Goal: Task Accomplishment & Management: Complete application form

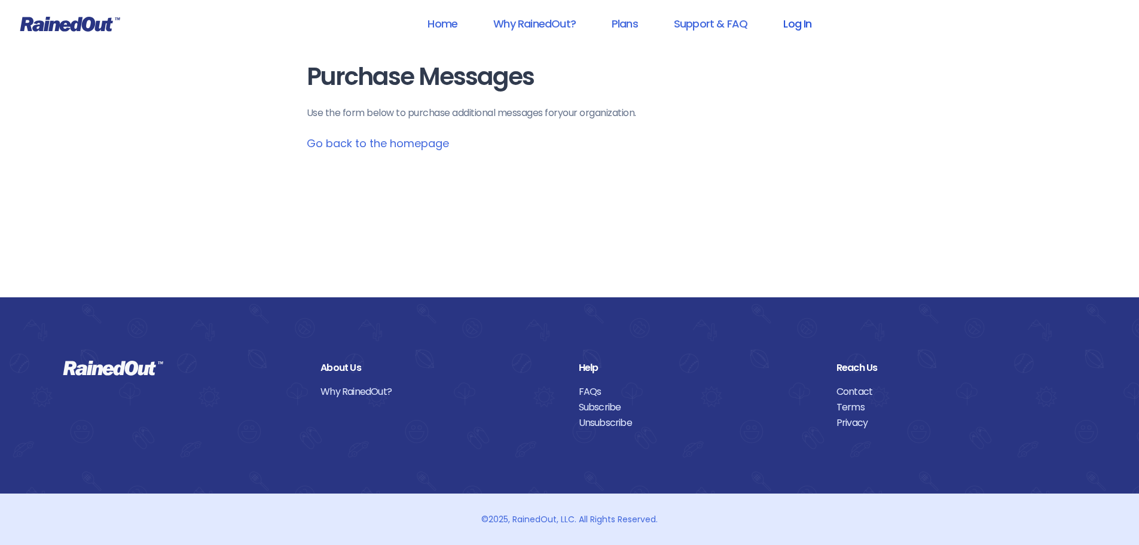
click at [805, 24] on link "Log In" at bounding box center [797, 23] width 59 height 27
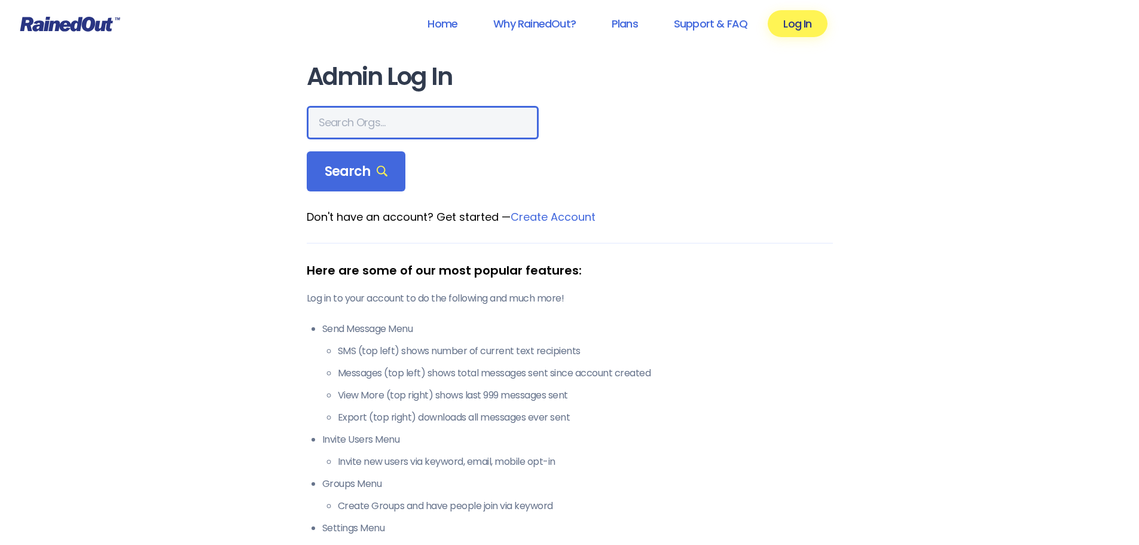
click at [418, 110] on input "text" at bounding box center [423, 122] width 232 height 33
type input "the heights g"
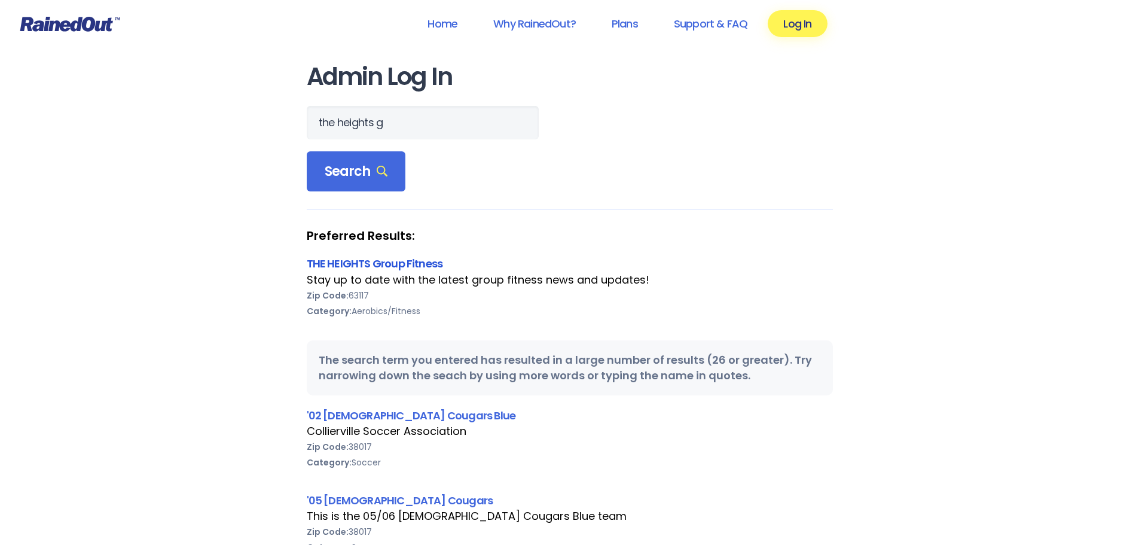
click at [344, 261] on link "THE HEIGHTS Group Fitness" at bounding box center [375, 263] width 136 height 15
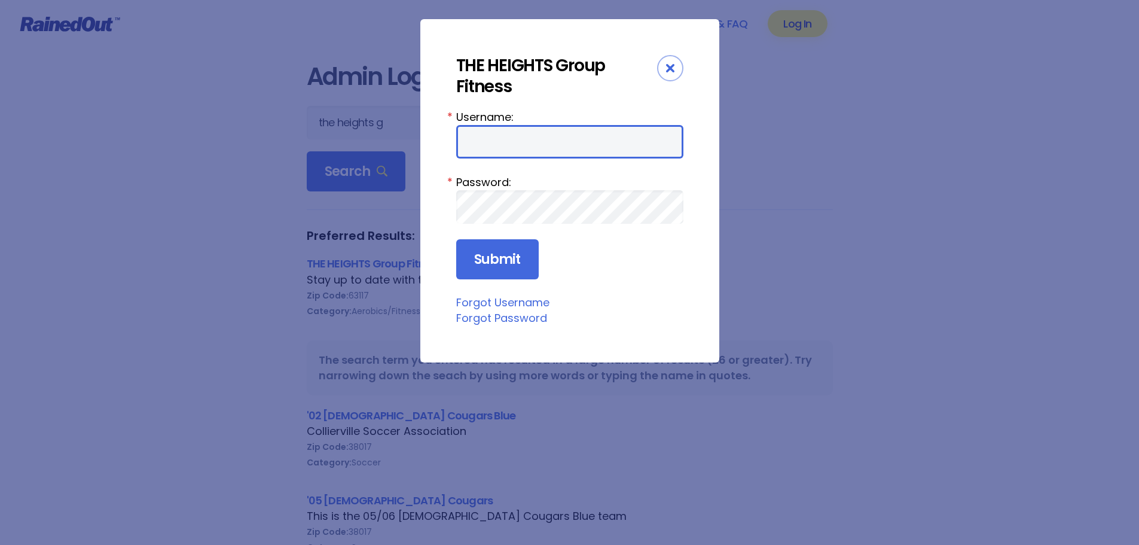
type input "jturek"
click at [492, 145] on input "jturek" at bounding box center [569, 141] width 227 height 33
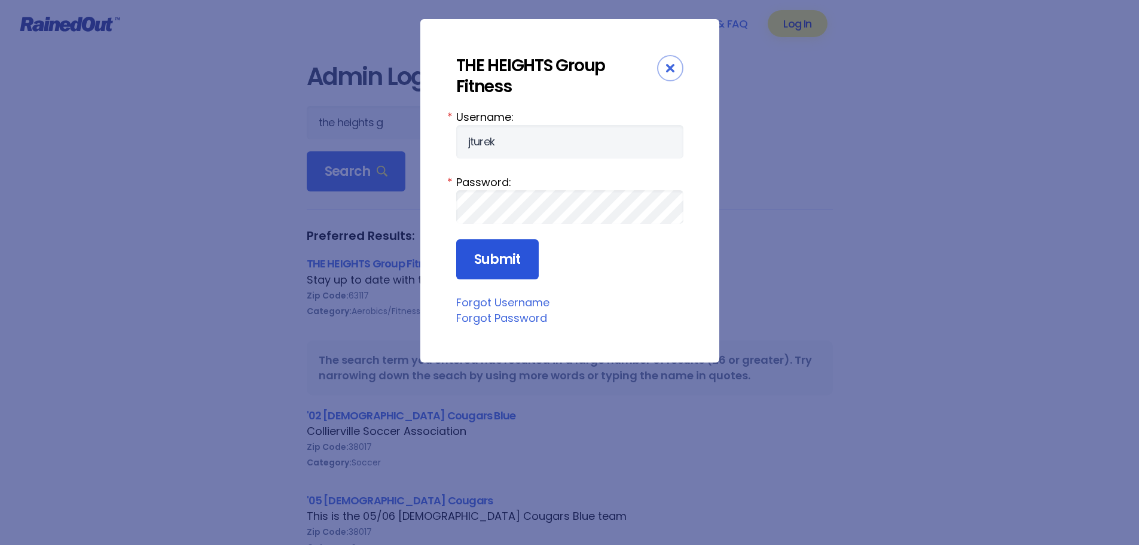
click at [502, 276] on input "Submit" at bounding box center [497, 259] width 83 height 41
